Goal: Transaction & Acquisition: Purchase product/service

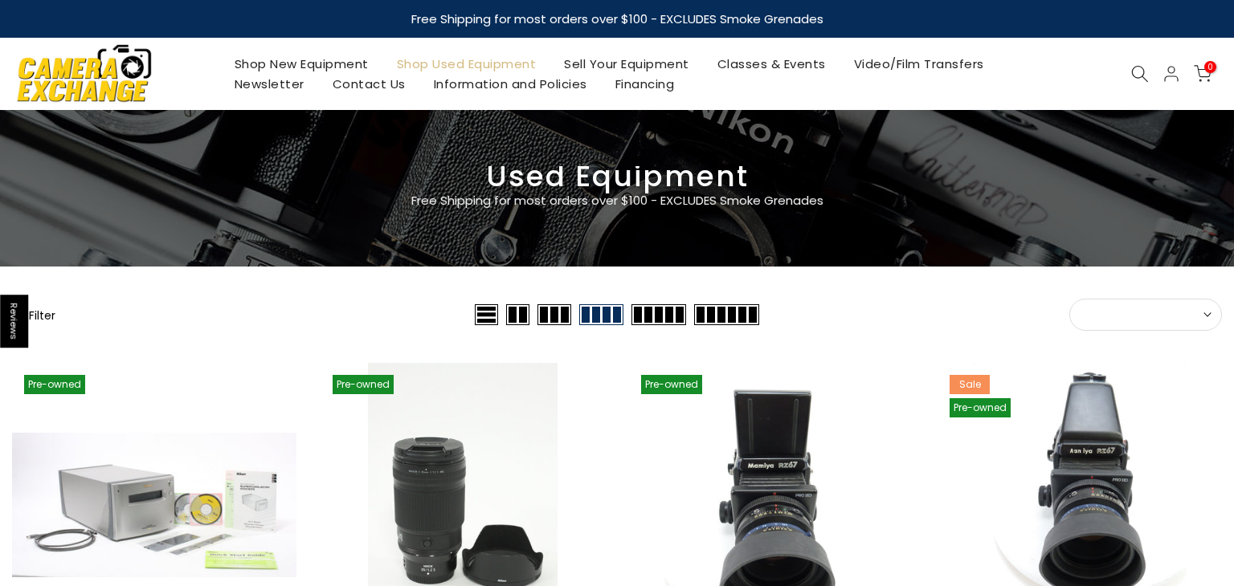
click at [1105, 323] on button "Sort" at bounding box center [1145, 315] width 153 height 32
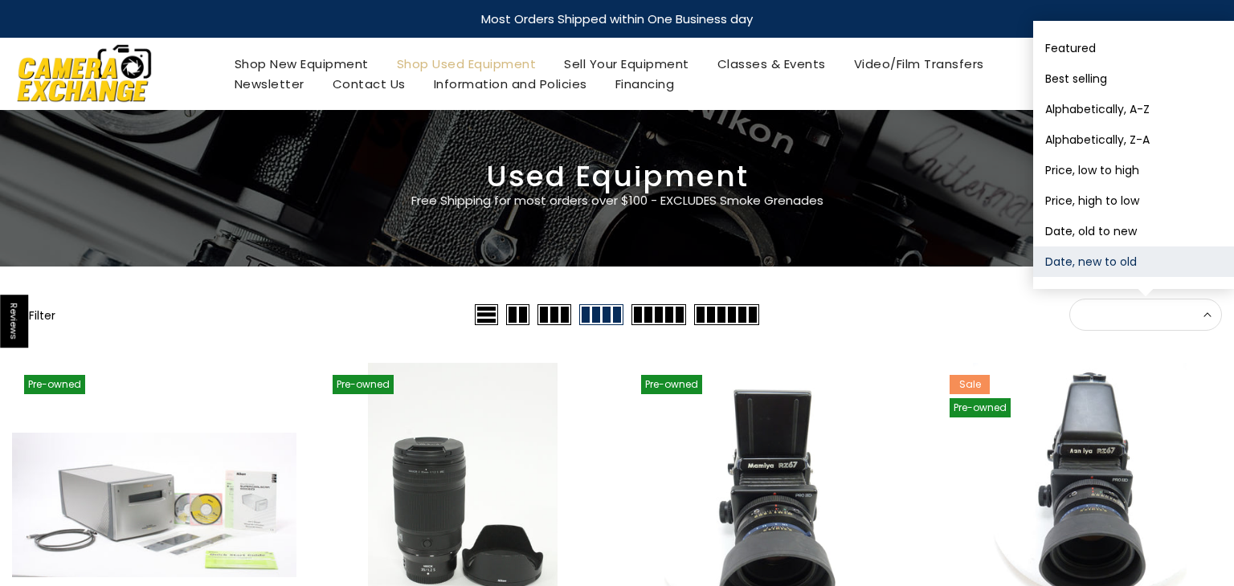
click at [1059, 251] on button "Date, new to old" at bounding box center [1133, 262] width 201 height 31
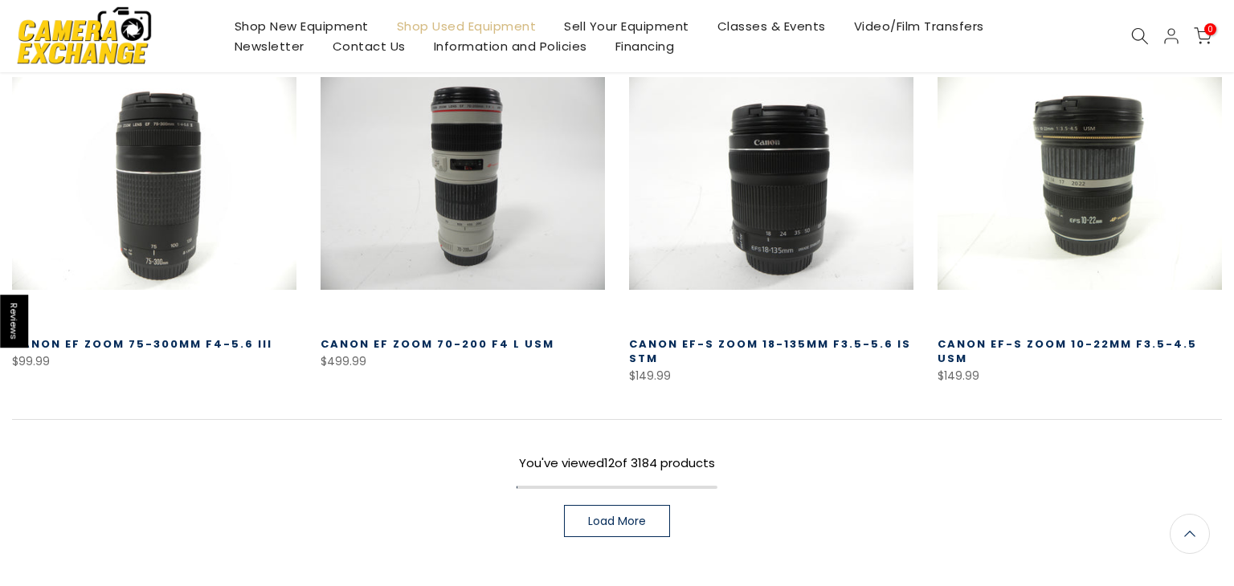
scroll to position [1076, 0]
click at [602, 531] on link "Load More" at bounding box center [617, 520] width 106 height 32
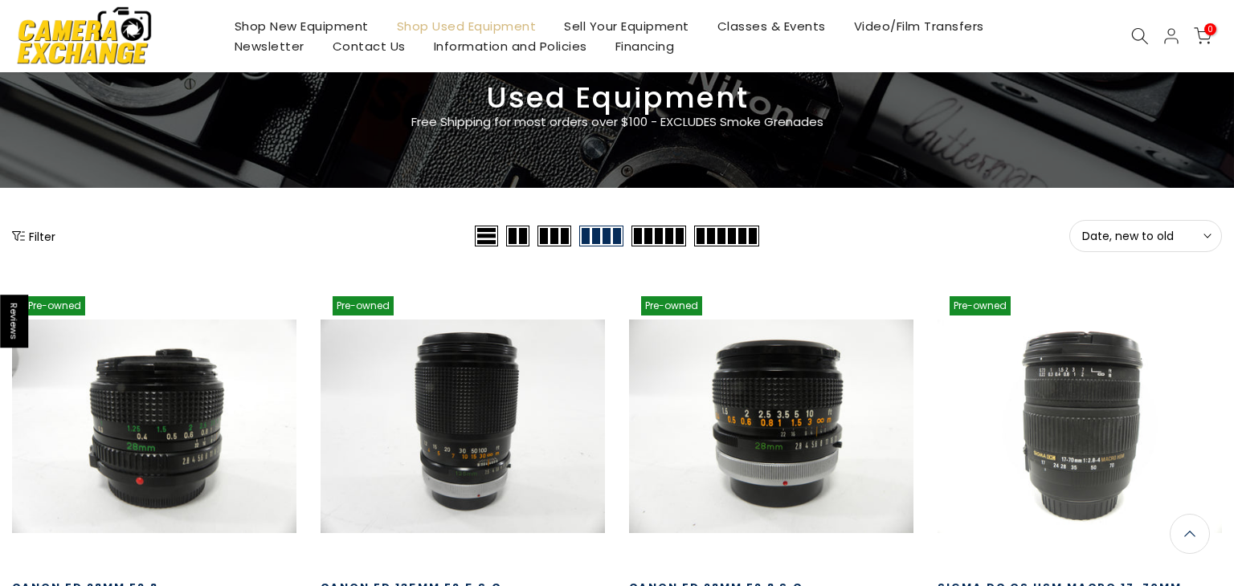
scroll to position [41, 0]
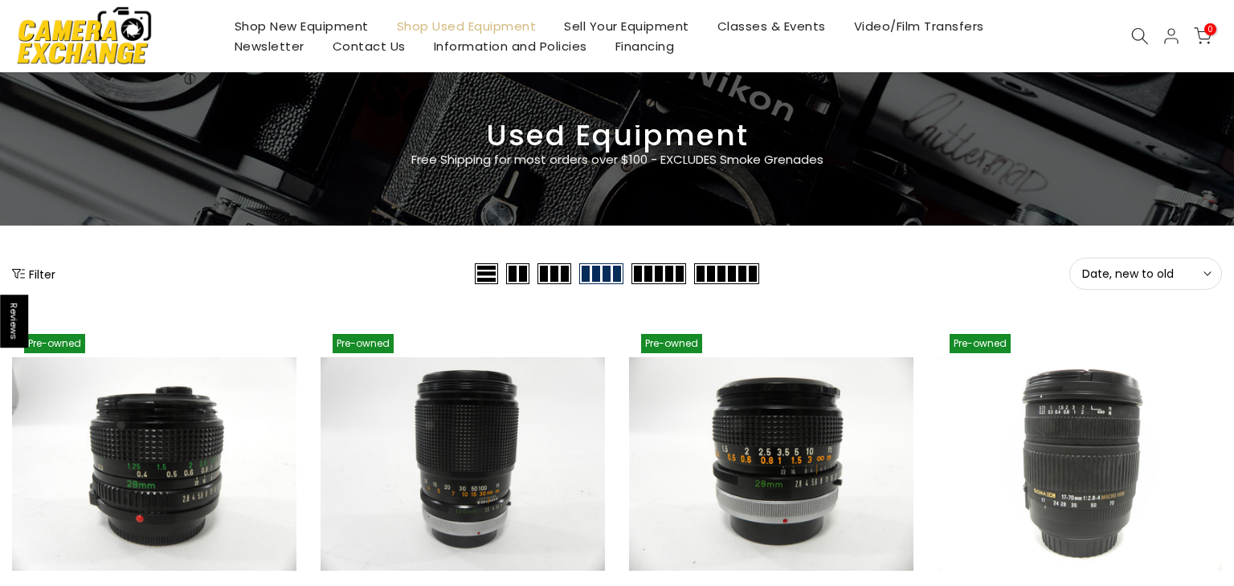
click at [1134, 280] on button "Date, new to old Sort" at bounding box center [1145, 274] width 153 height 32
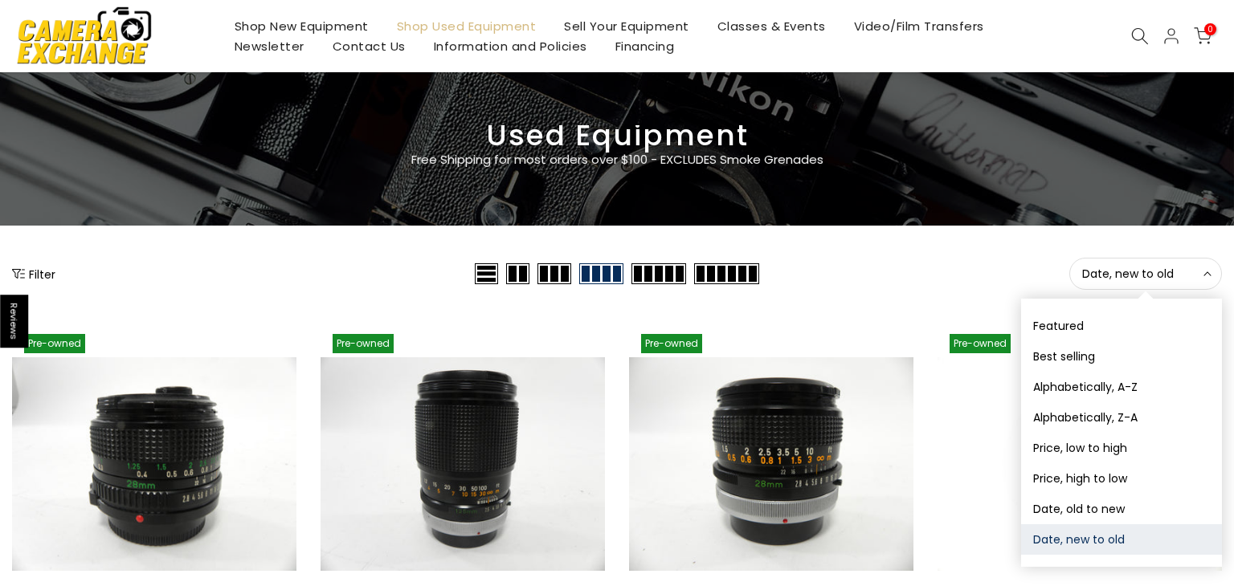
scroll to position [42, 0]
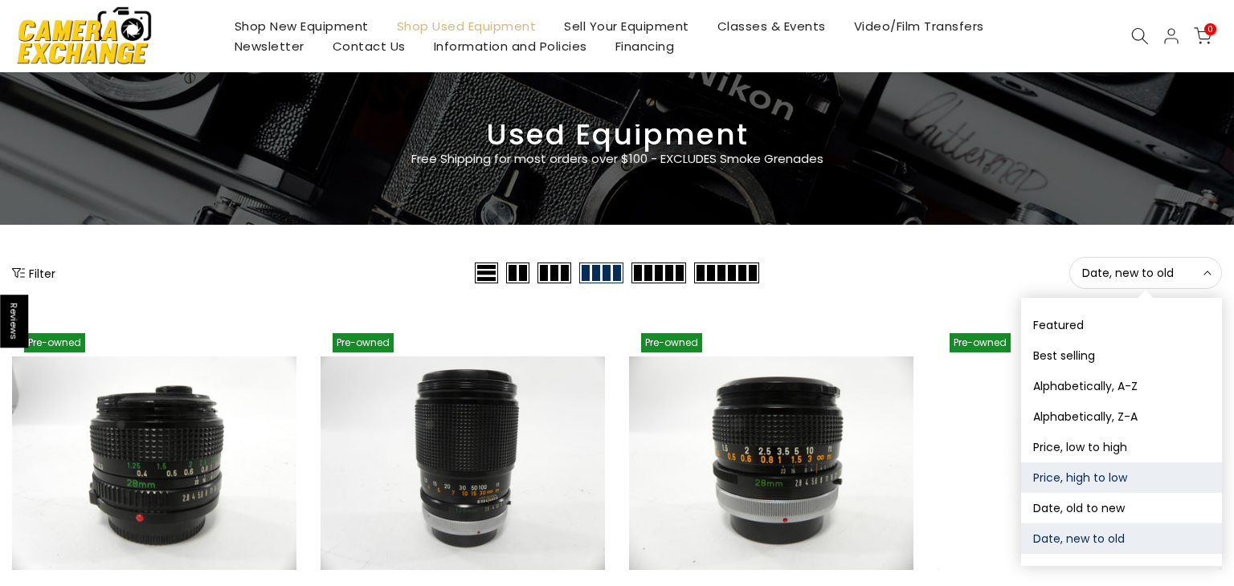
click at [1102, 473] on button "Price, high to low" at bounding box center [1121, 478] width 201 height 31
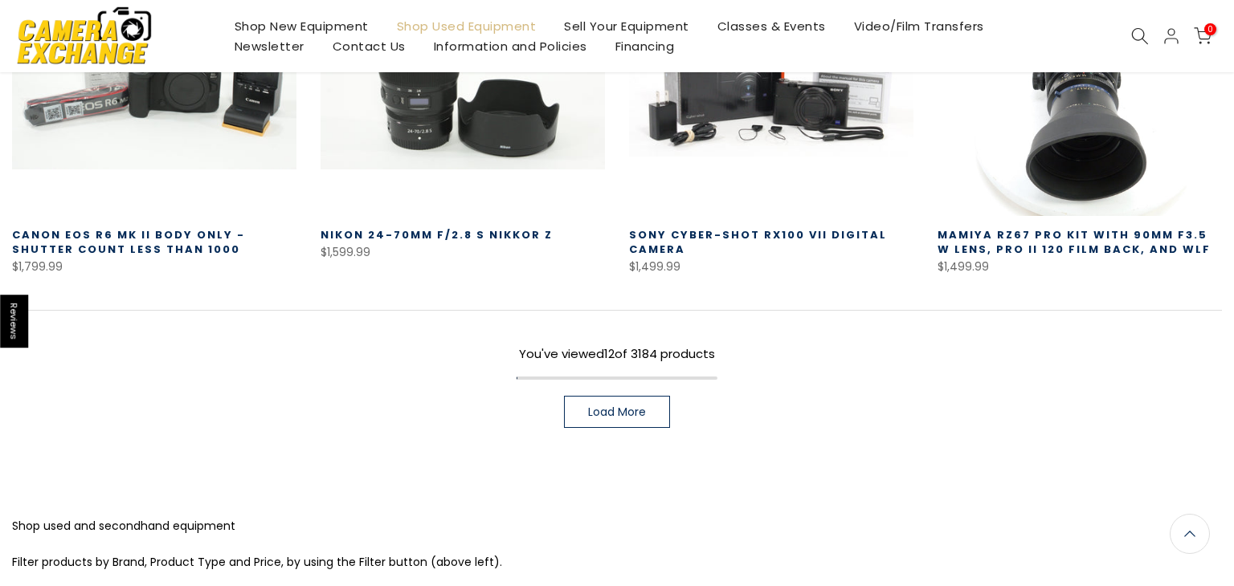
scroll to position [1214, 0]
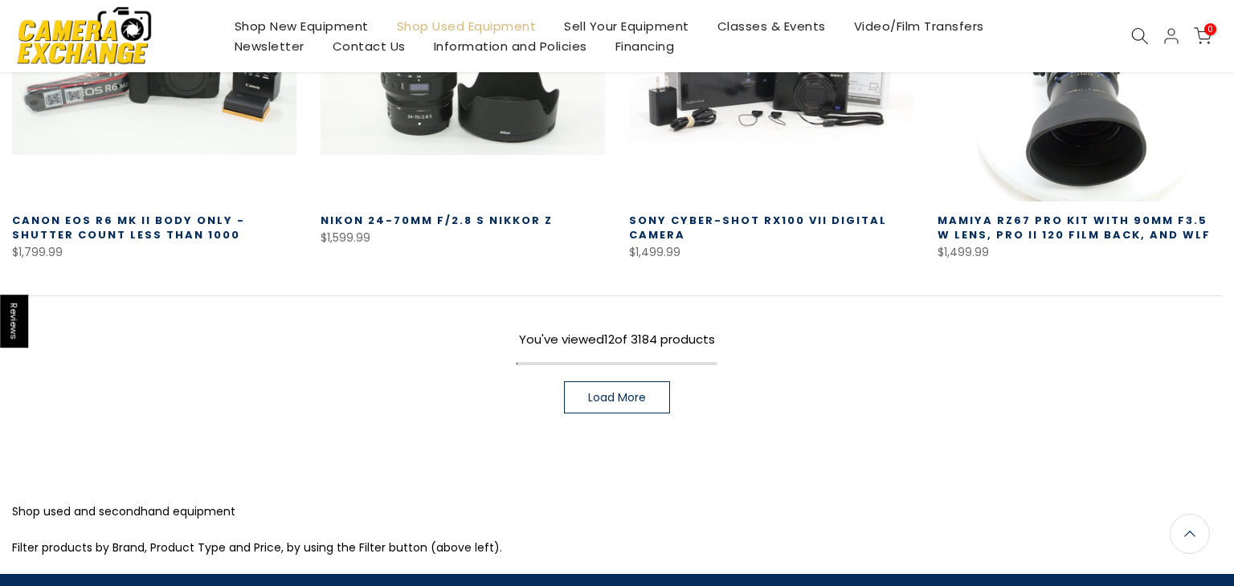
click at [608, 403] on span "Load More" at bounding box center [617, 397] width 58 height 11
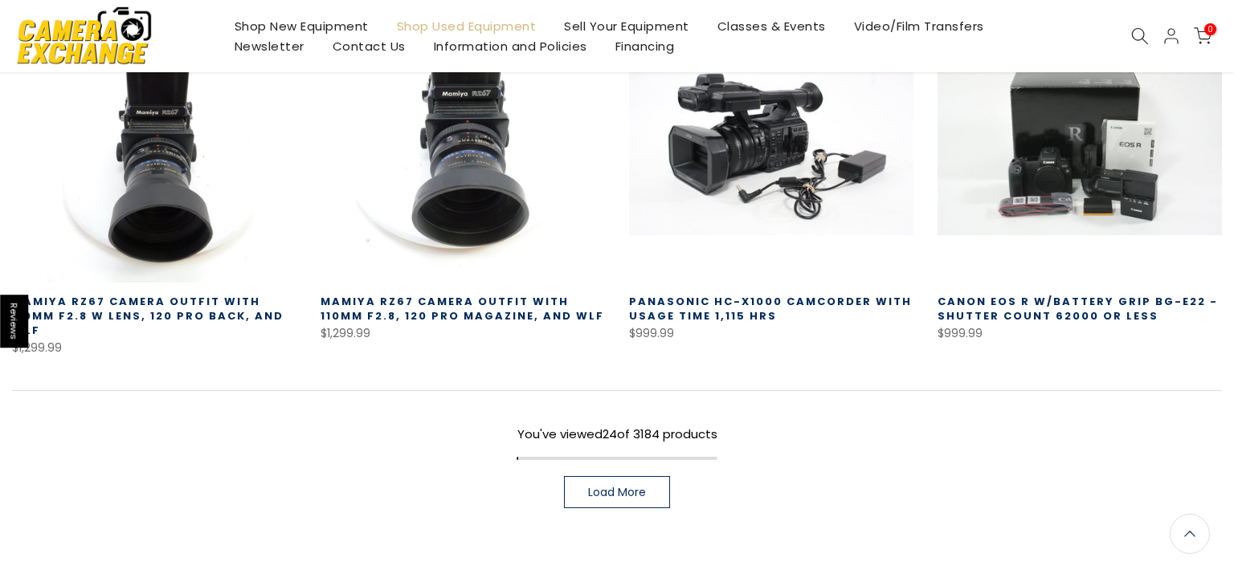
scroll to position [2273, 0]
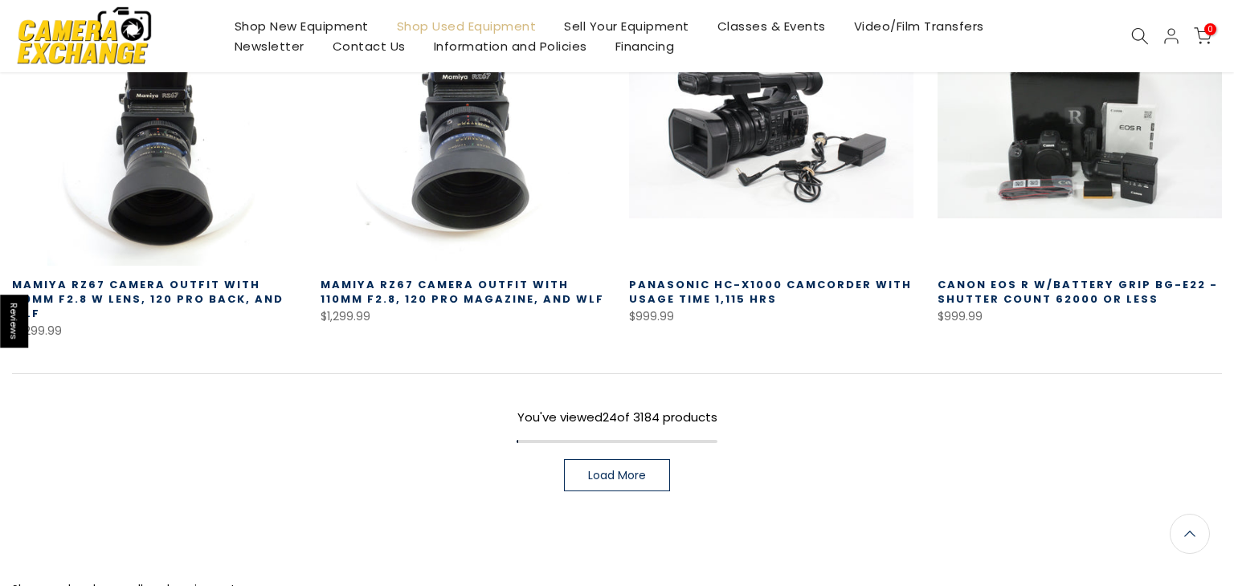
click at [655, 462] on link "Load More" at bounding box center [617, 475] width 106 height 32
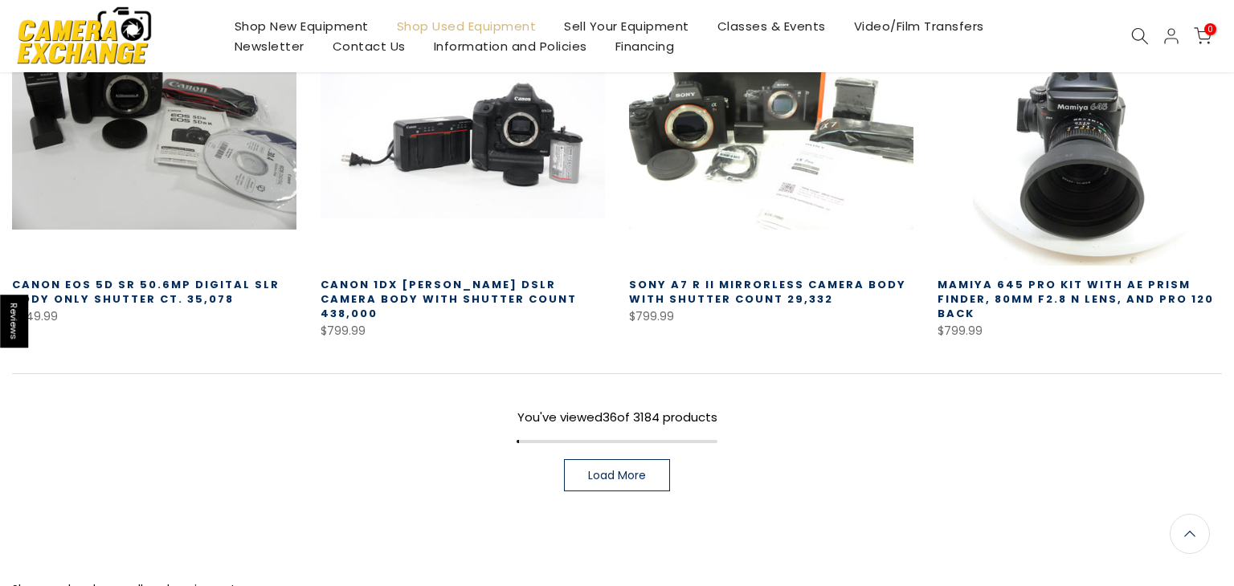
scroll to position [3444, 0]
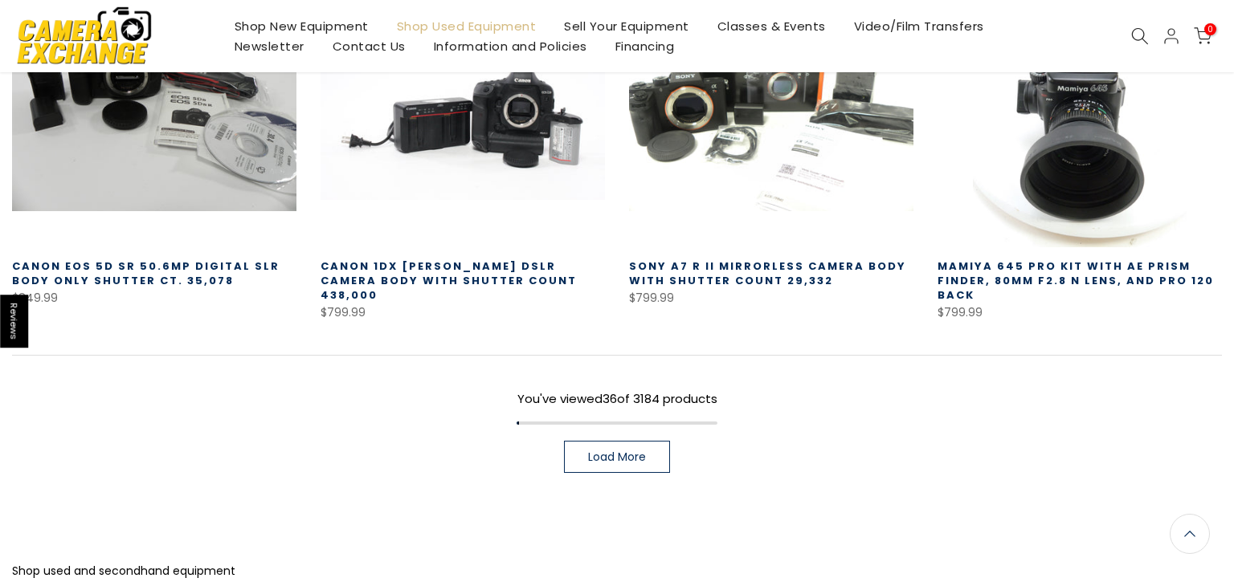
click at [639, 451] on span "Load More" at bounding box center [617, 456] width 58 height 11
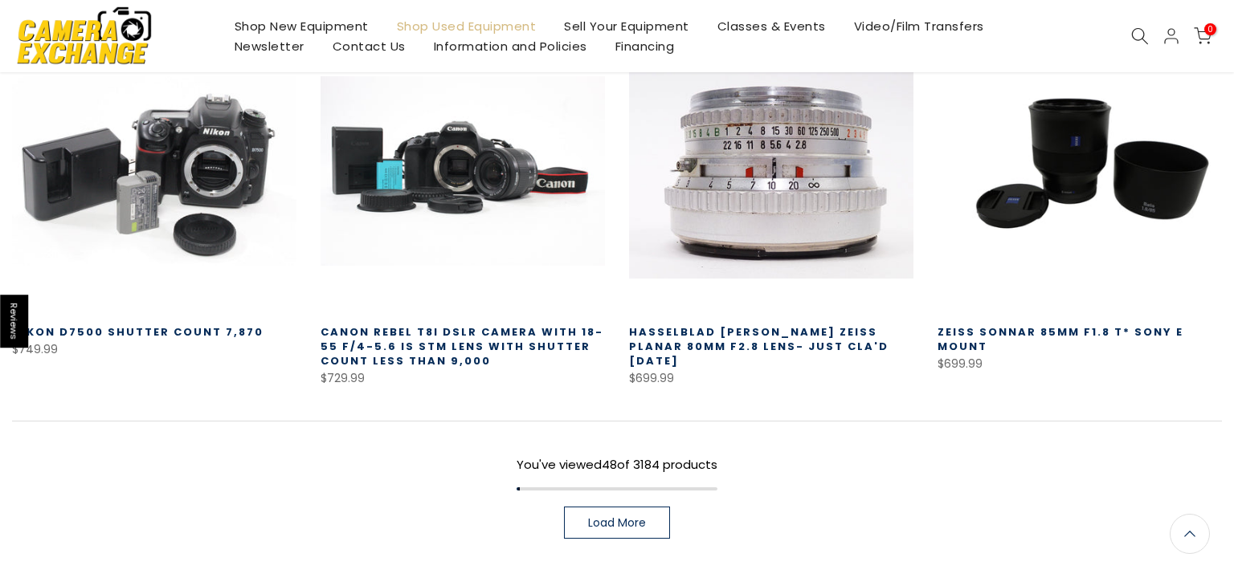
scroll to position [4543, 0]
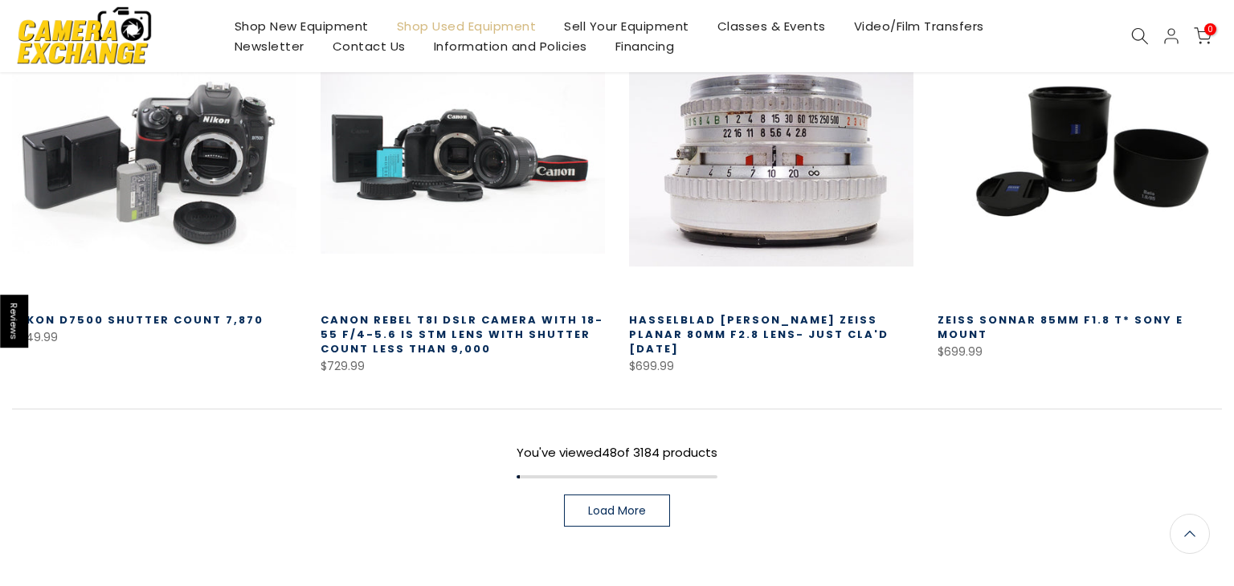
click at [621, 505] on span "Load More" at bounding box center [617, 510] width 58 height 11
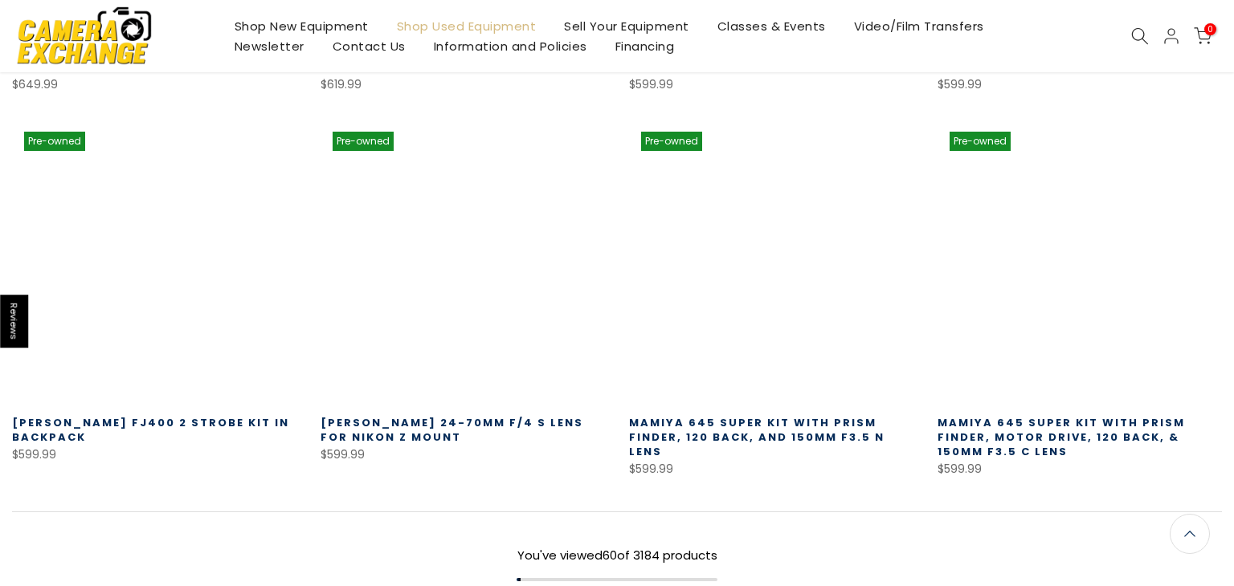
scroll to position [5626, 0]
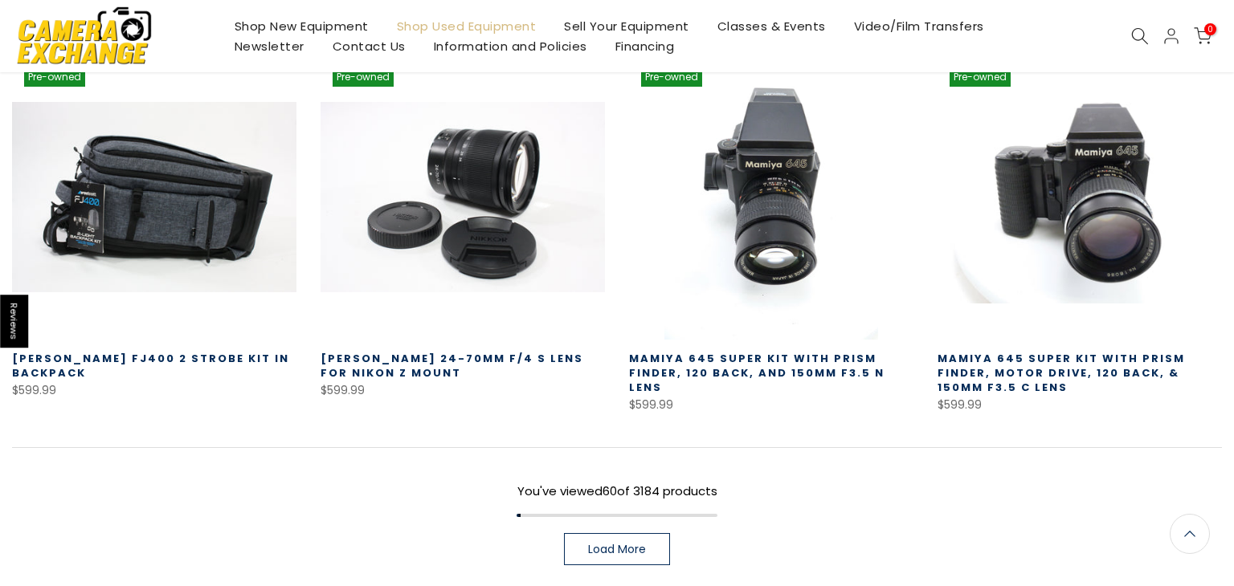
click at [598, 533] on link "Load More" at bounding box center [617, 549] width 106 height 32
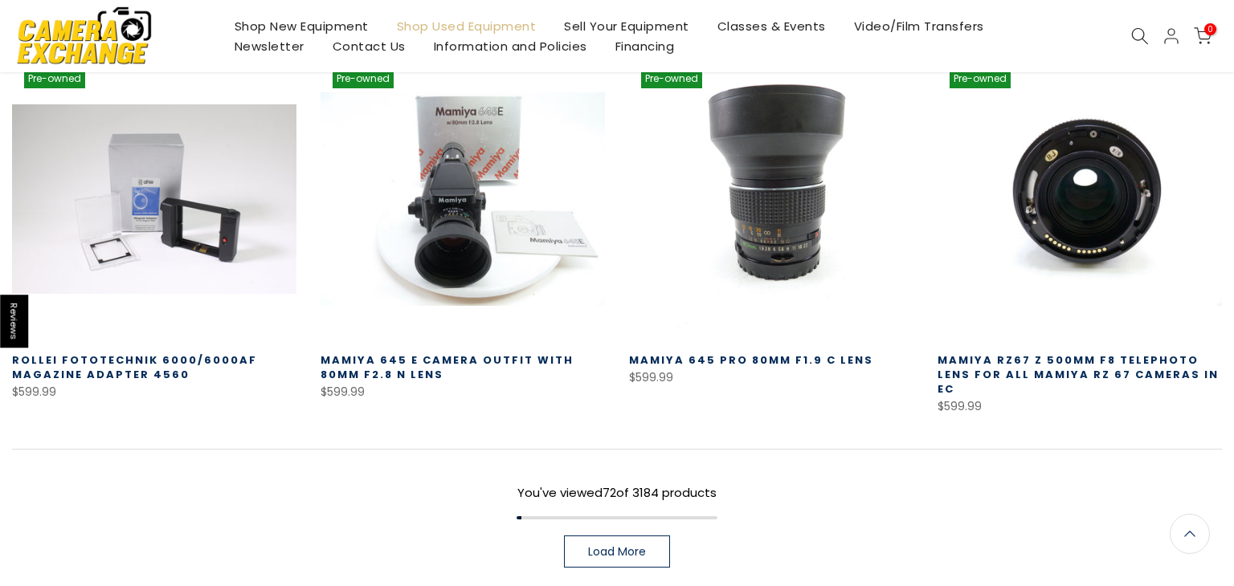
scroll to position [6789, 0]
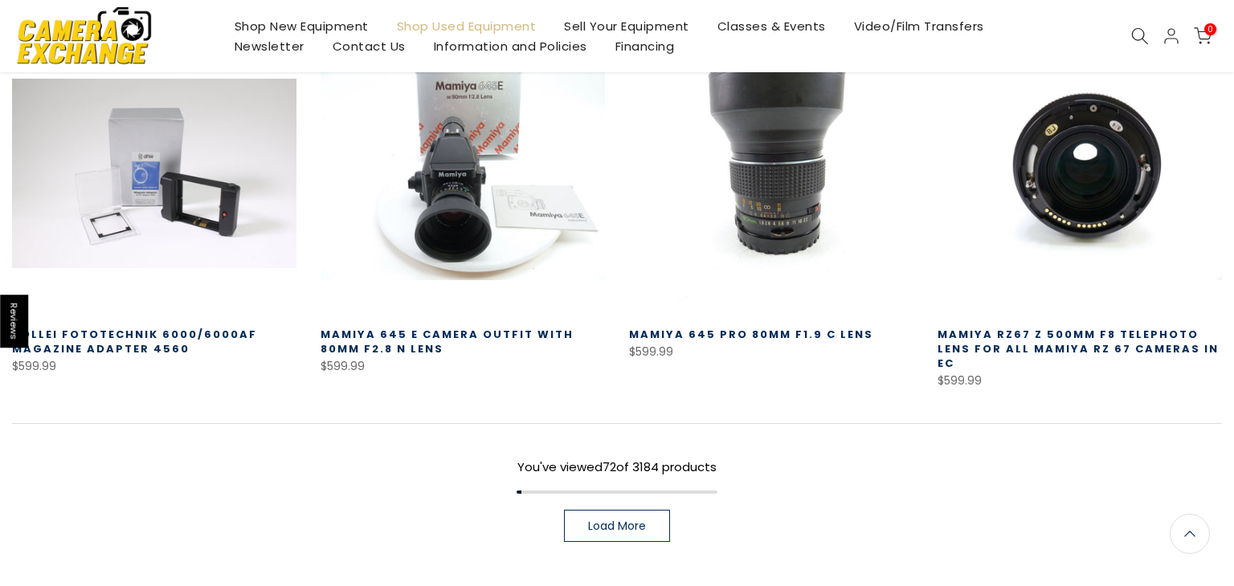
click at [634, 521] on span "Load More" at bounding box center [617, 526] width 58 height 11
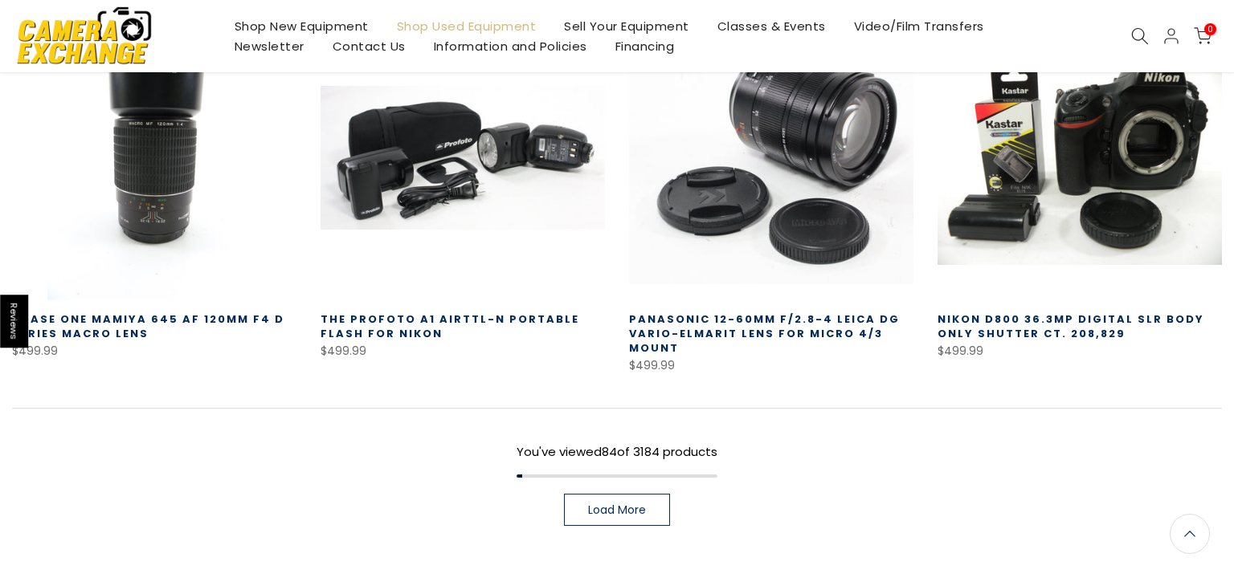
scroll to position [8003, 0]
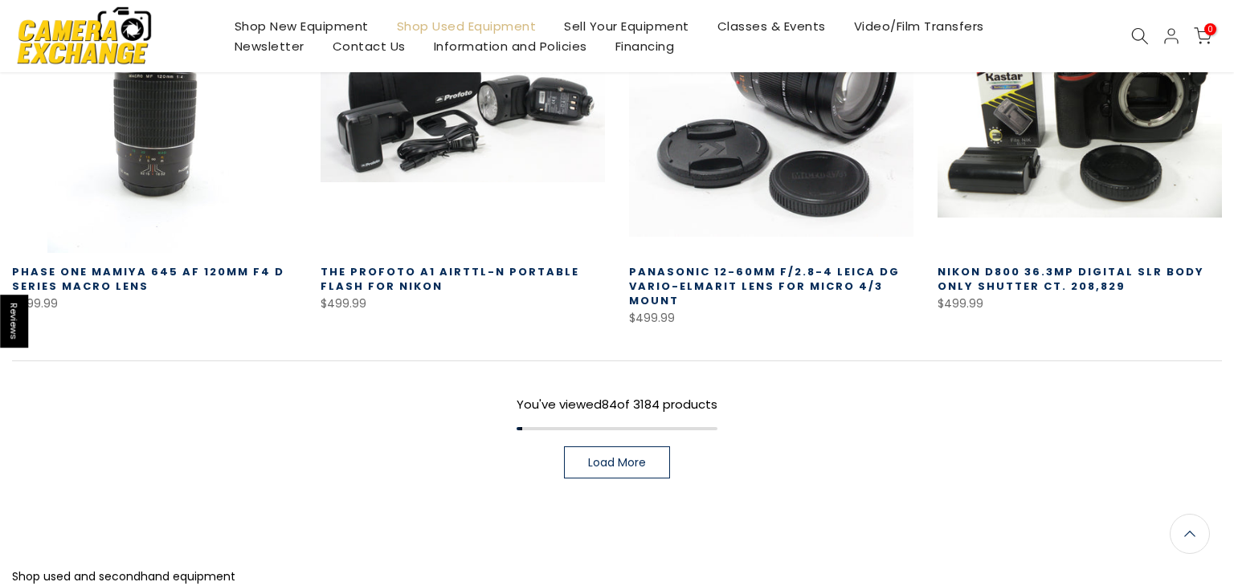
click at [626, 457] on span "Load More" at bounding box center [617, 462] width 58 height 11
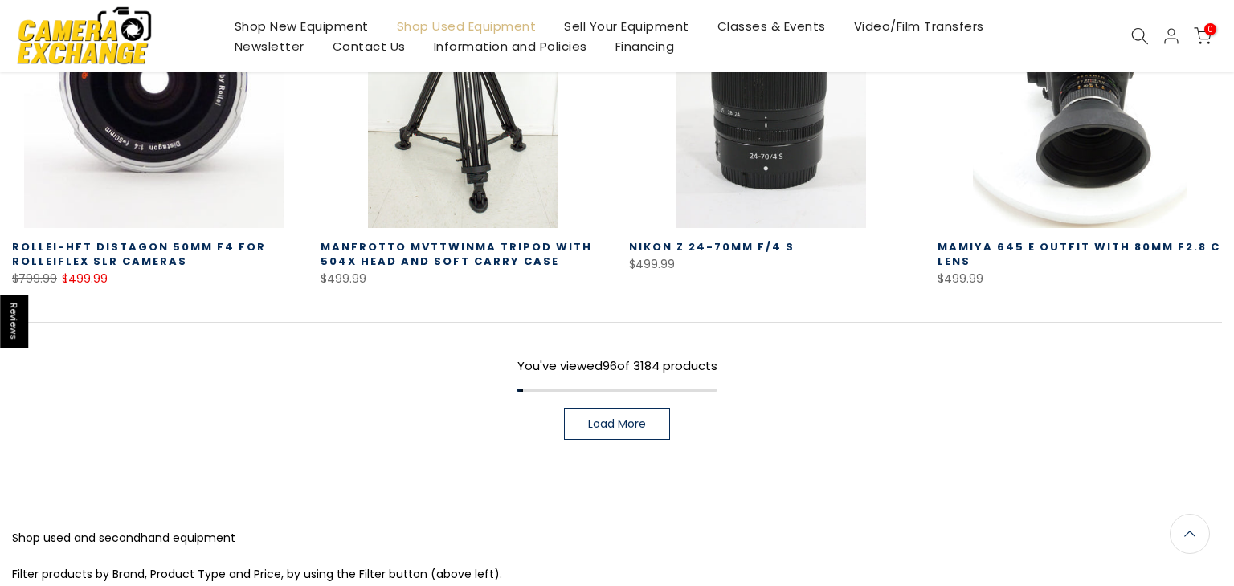
scroll to position [9169, 0]
click at [660, 423] on link "Load More" at bounding box center [617, 422] width 106 height 32
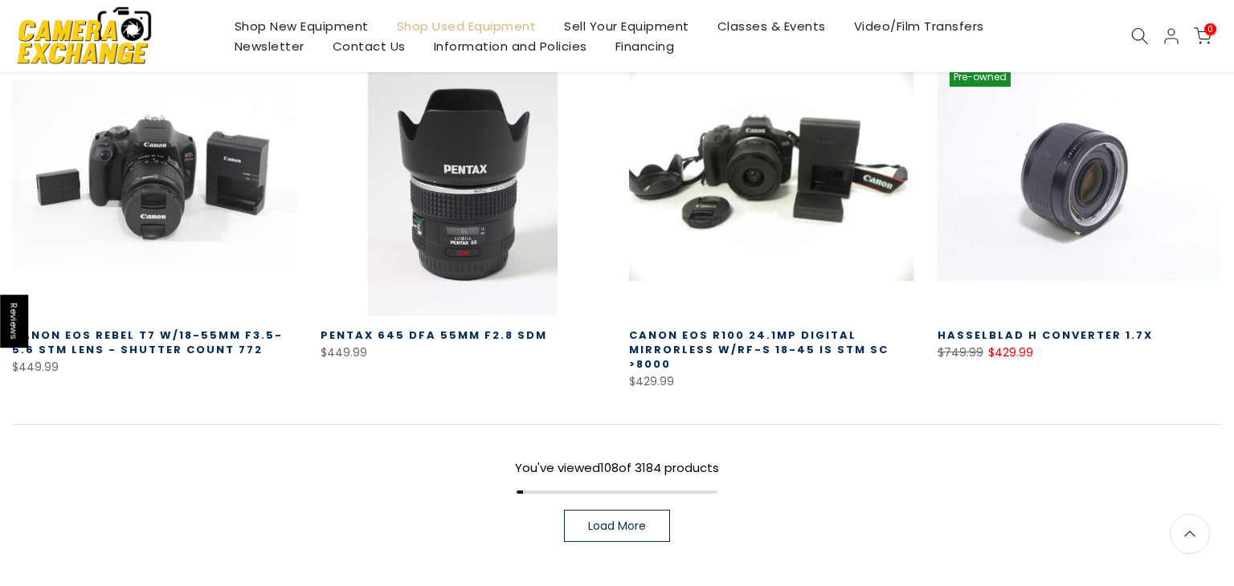
scroll to position [10239, 0]
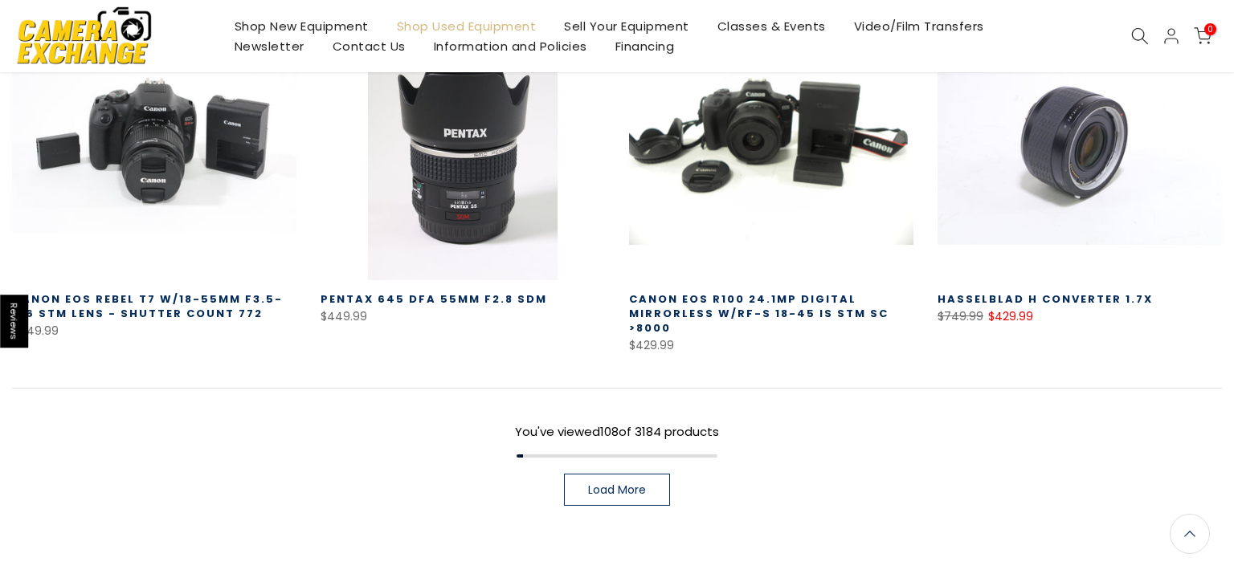
click at [639, 484] on span "Load More" at bounding box center [617, 489] width 58 height 11
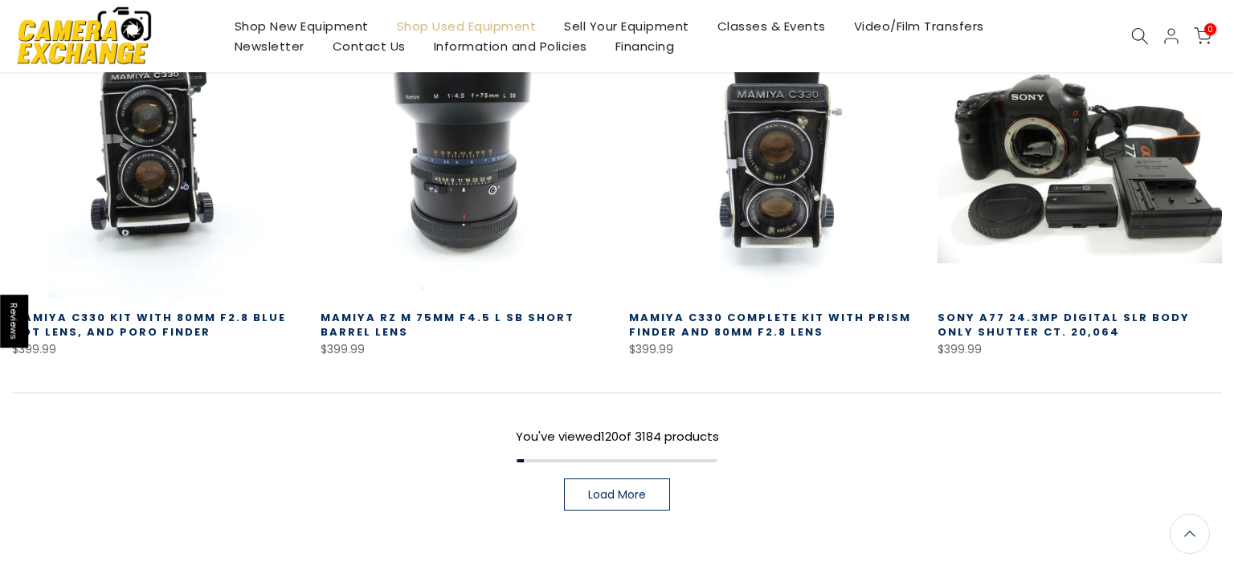
scroll to position [11371, 0]
click at [634, 447] on div "You've viewed 120 of 3184 products Load More" at bounding box center [617, 452] width 1210 height 118
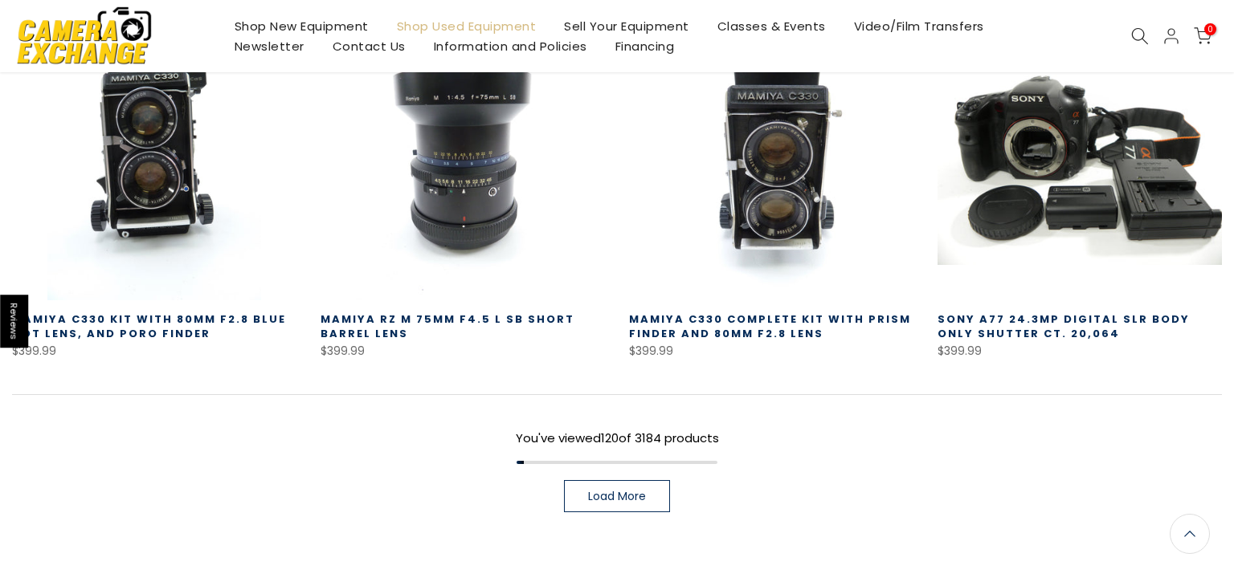
scroll to position [11372, 0]
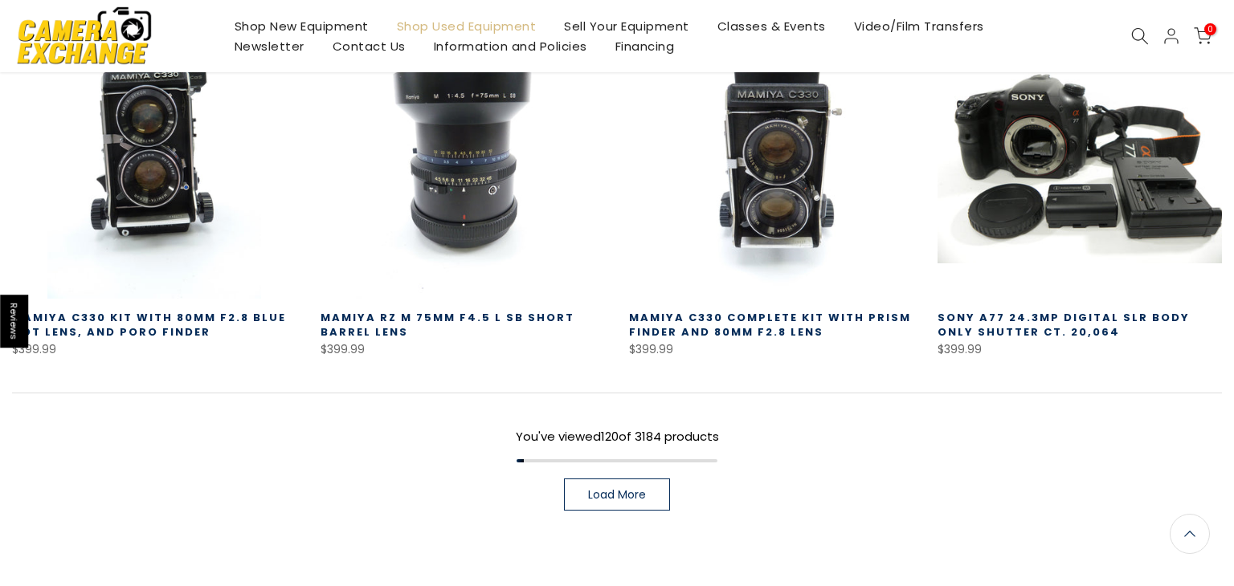
click at [628, 489] on span "Load More" at bounding box center [617, 494] width 58 height 11
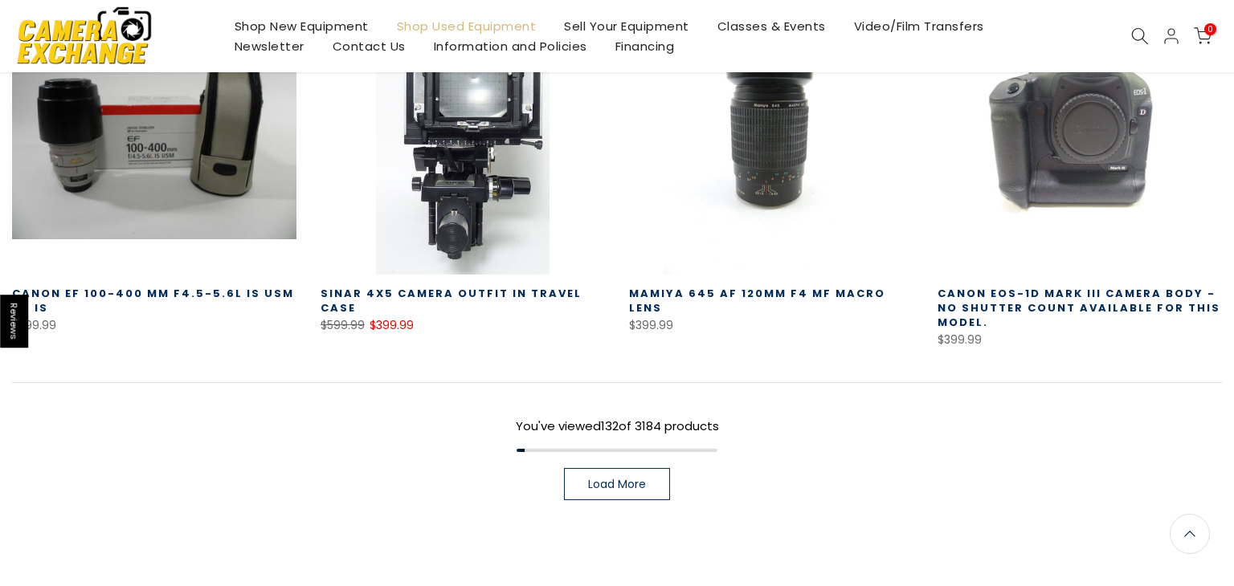
scroll to position [12532, 0]
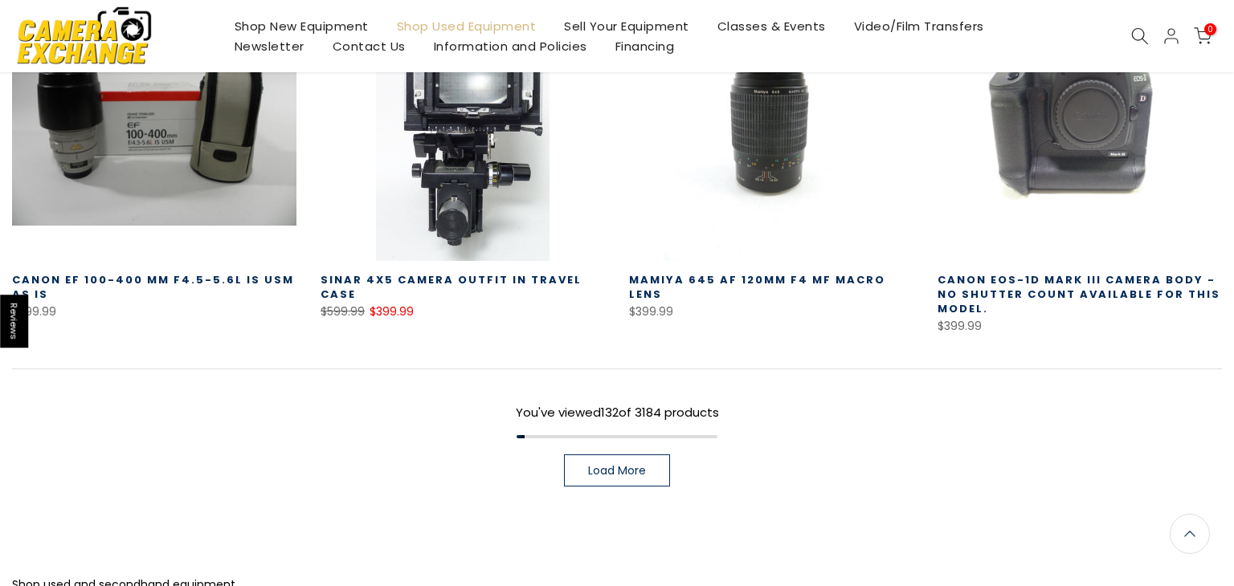
click at [615, 465] on span "Load More" at bounding box center [617, 470] width 58 height 11
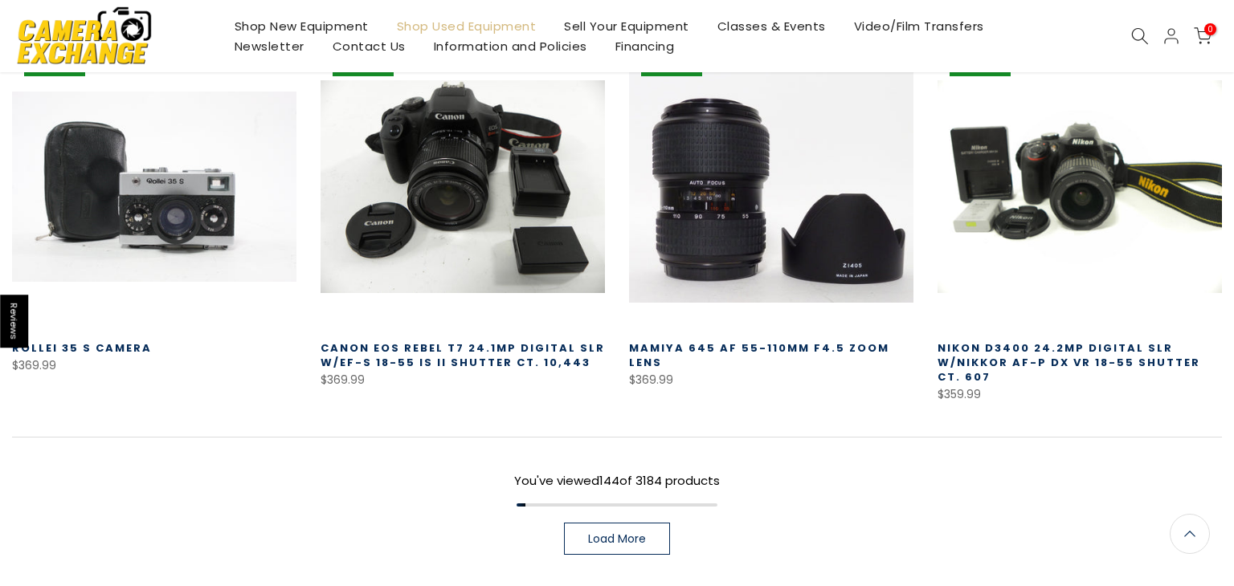
scroll to position [13605, 0]
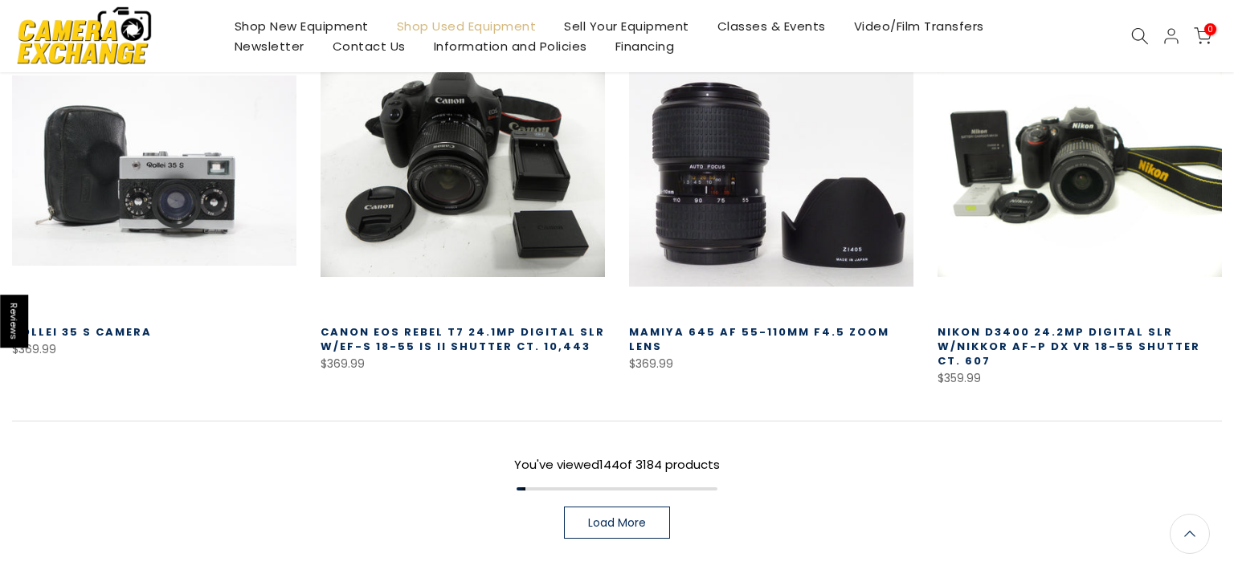
click at [658, 507] on link "Load More" at bounding box center [617, 523] width 106 height 32
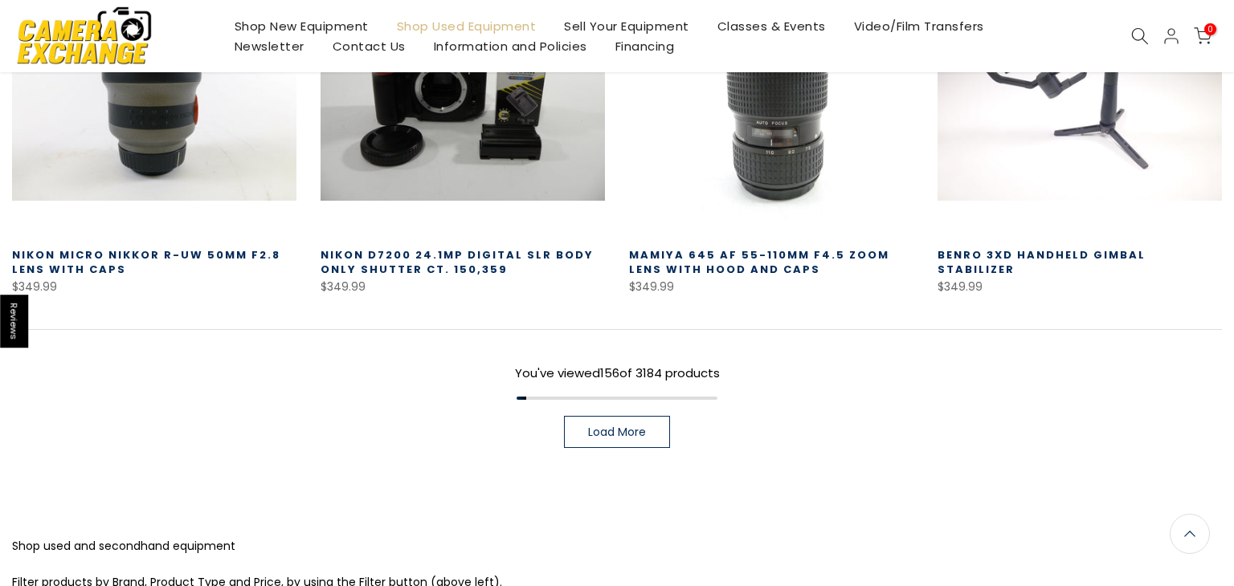
scroll to position [14822, 0]
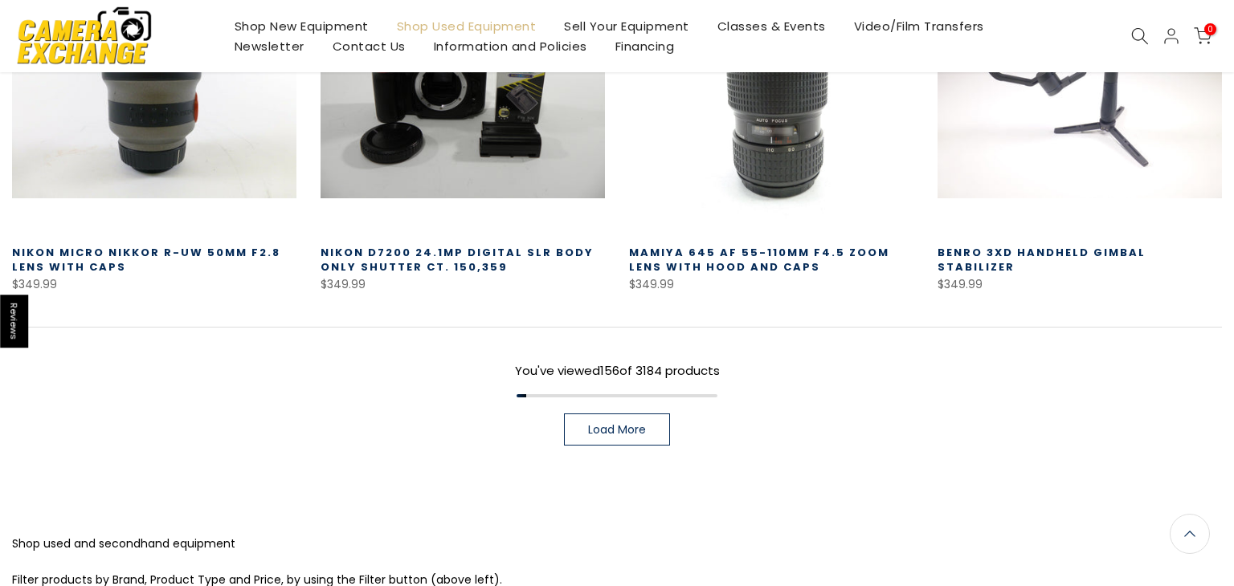
click at [601, 414] on link "Load More" at bounding box center [617, 430] width 106 height 32
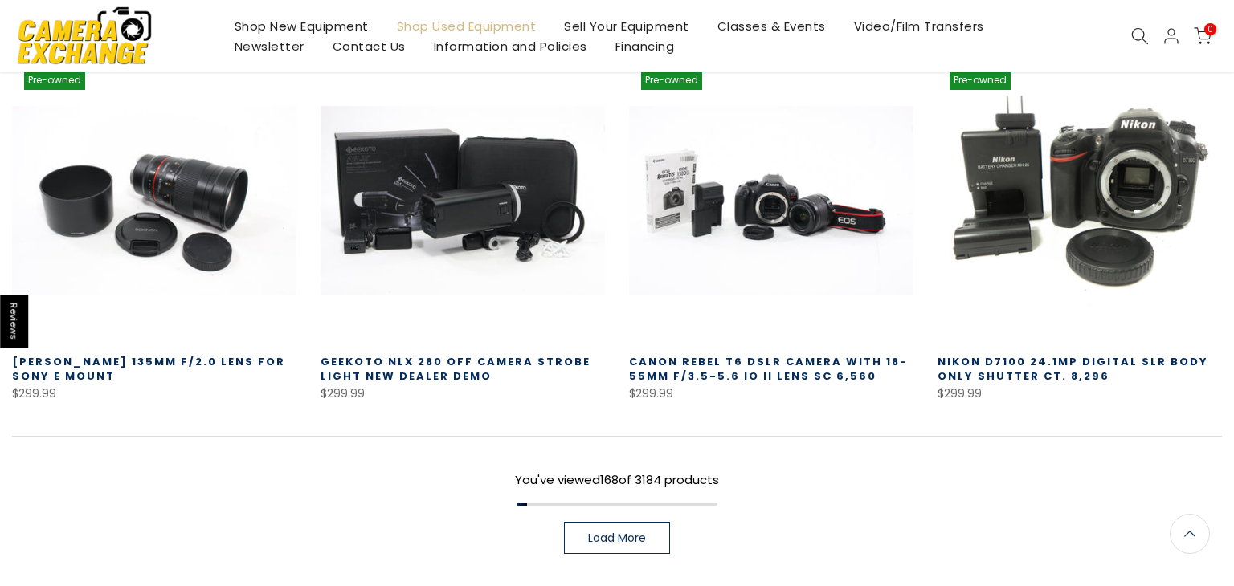
scroll to position [15838, 0]
